Goal: Transaction & Acquisition: Purchase product/service

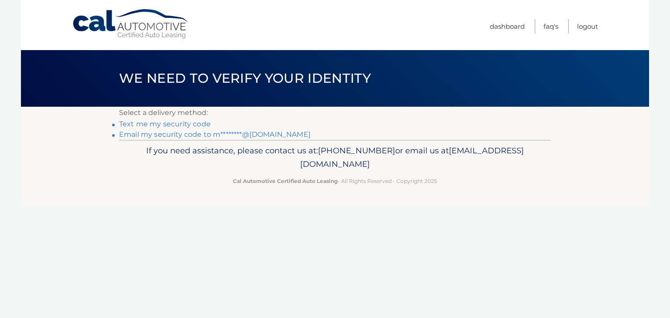
click at [206, 136] on link "Email my security code to m********@gmail.com" at bounding box center [215, 134] width 192 height 8
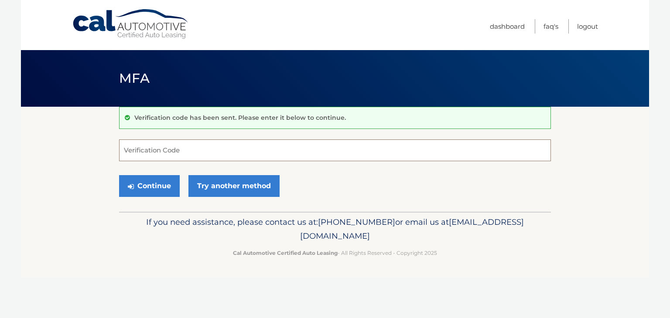
paste input "294980"
type input "294980"
click at [147, 183] on button "Continue" at bounding box center [149, 186] width 61 height 22
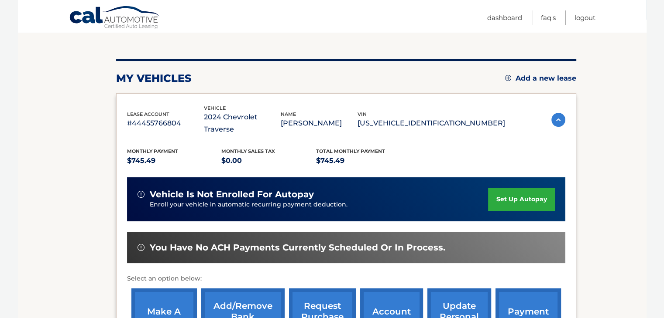
scroll to position [175, 0]
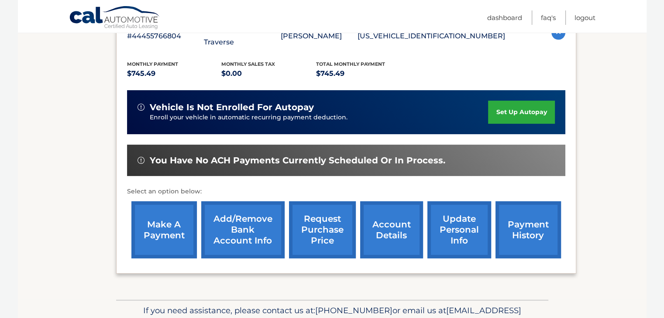
click at [159, 217] on link "make a payment" at bounding box center [163, 230] width 65 height 57
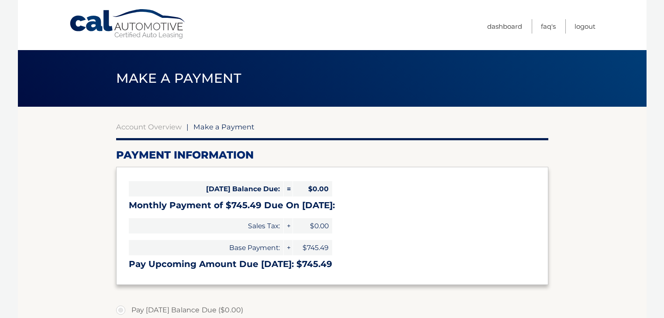
select select "MDAwNDQ3YTQtYWQ4Mi00NWRhLThmMDItNjhmNGZkMDYwNzcw"
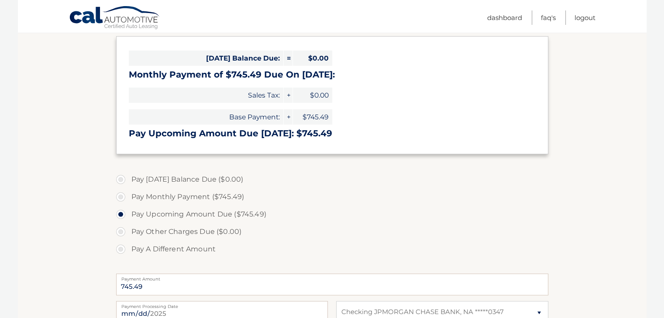
scroll to position [175, 0]
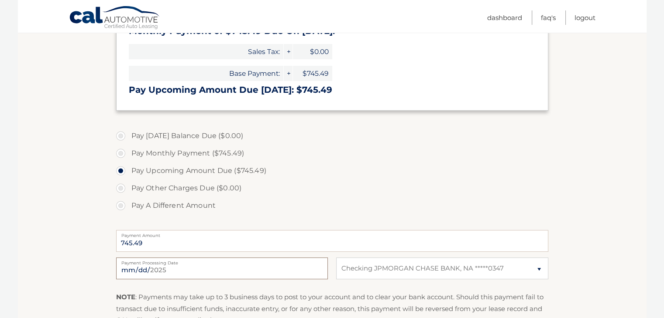
click at [209, 268] on input "2025-10-02" at bounding box center [222, 269] width 212 height 22
type input "2025-10-03"
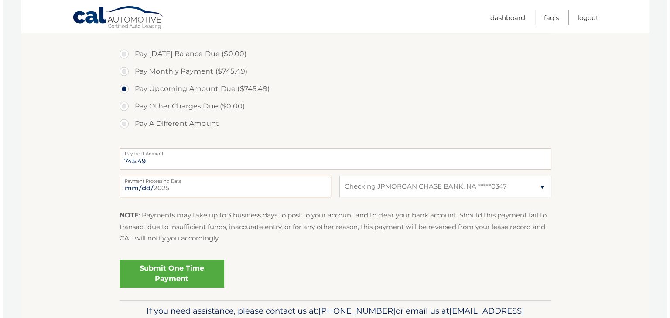
scroll to position [262, 0]
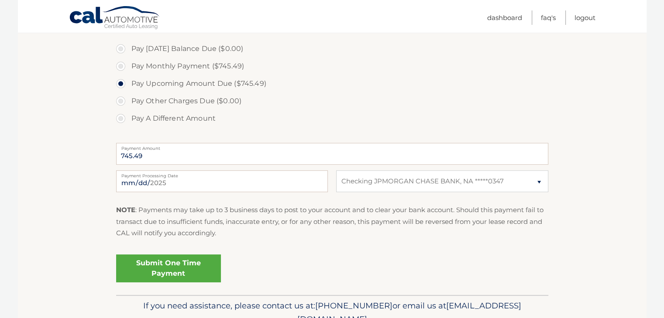
click at [172, 269] on link "Submit One Time Payment" at bounding box center [168, 269] width 105 height 28
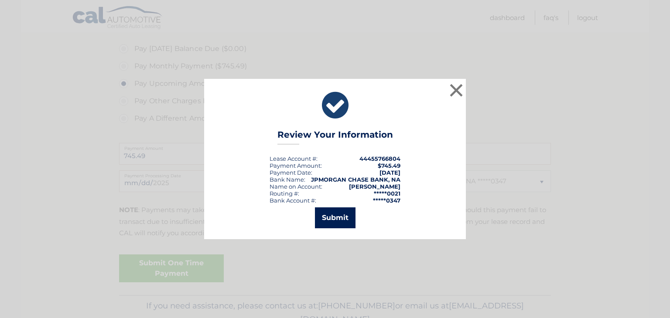
click at [330, 217] on button "Submit" at bounding box center [335, 218] width 41 height 21
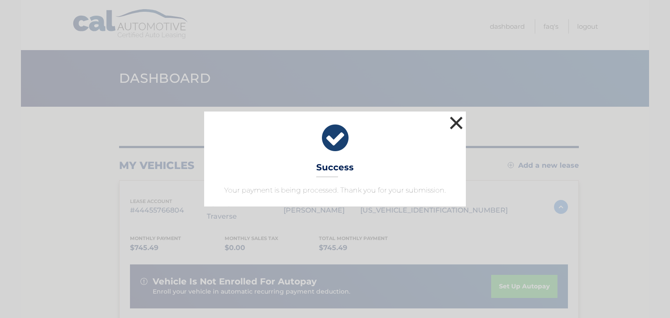
click at [455, 122] on button "×" at bounding box center [456, 122] width 17 height 17
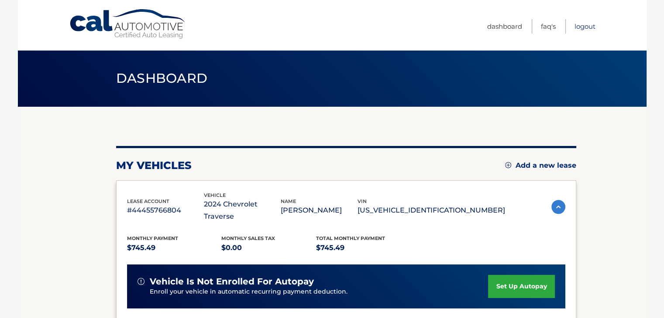
click at [578, 27] on link "Logout" at bounding box center [584, 26] width 21 height 14
